Goal: Complete application form

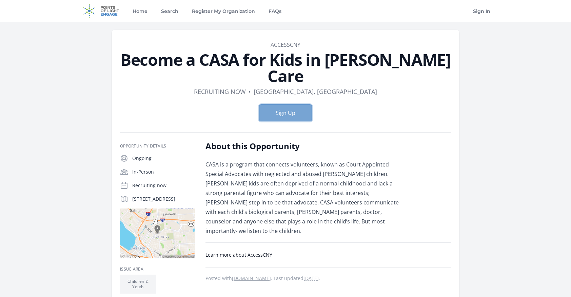
click at [280, 104] on button "Sign Up" at bounding box center [285, 112] width 53 height 17
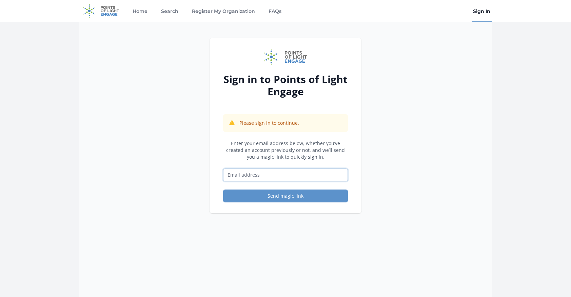
click at [261, 177] on input "Email address" at bounding box center [285, 175] width 125 height 13
type input "graynikki36@gmail.com"
click at [296, 195] on button "Send magic link" at bounding box center [285, 196] width 125 height 13
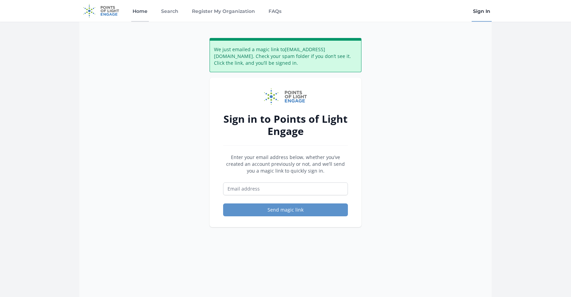
click at [146, 13] on link "Home" at bounding box center [140, 11] width 18 height 22
